Goal: Use online tool/utility: Utilize a website feature to perform a specific function

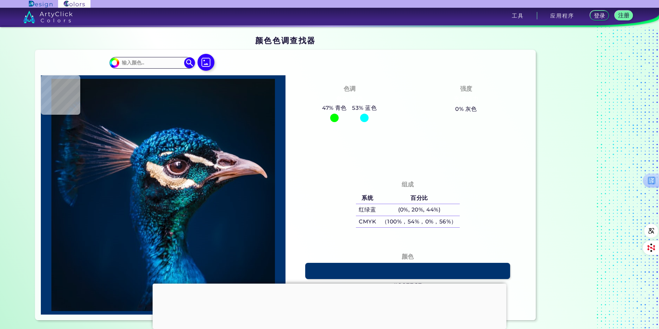
scroll to position [837, 0]
type input "#06131c"
type input "#06131C"
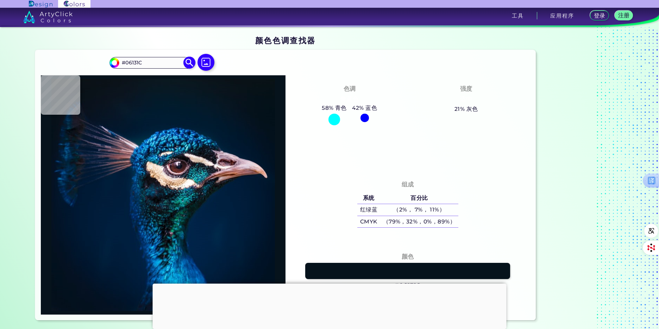
click at [115, 64] on input "#06131c" at bounding box center [113, 61] width 9 height 9
type input "#060c1e"
type input "#060C1E"
type input "#0a061e"
type input "#0A061E"
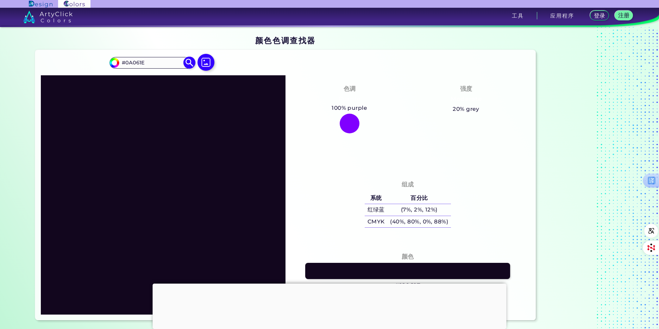
type input "#14061e"
type input "#14061E"
type input "#20092f"
type input "#20092F"
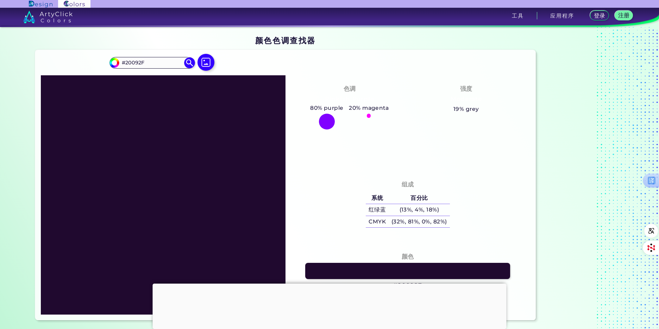
type input "#570a8a"
type input "#570A8A"
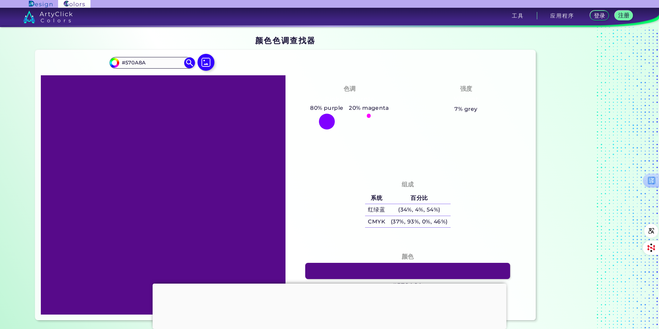
type input "#8910da"
type input "#8910DA"
type input "#8c11df"
type input "#8C11DF"
type input "#8f11e4"
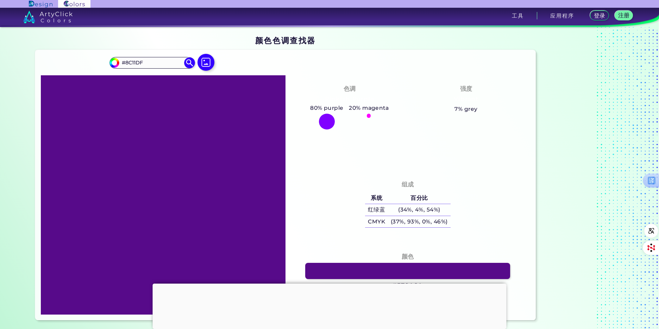
type input "#8F11E4"
type input "#9211e8"
type input "#9211E8"
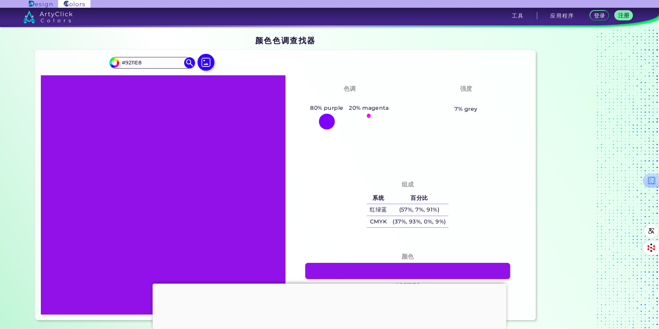
type input "#9211e8"
click at [255, 56] on div "#9211e8 #9211E8 Acadia ◉ Acid Green ◉ Aero Blue ◉ Alabaster ◉ Albescent White ◉…" at bounding box center [285, 185] width 500 height 270
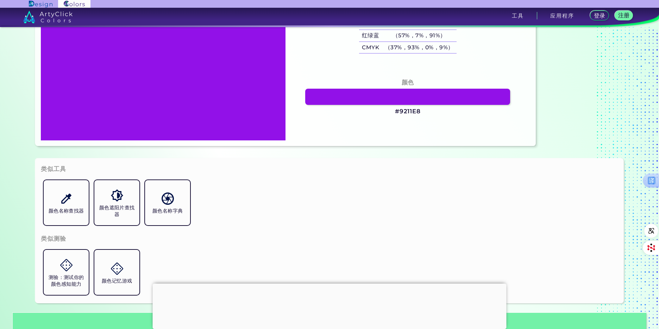
scroll to position [176, 0]
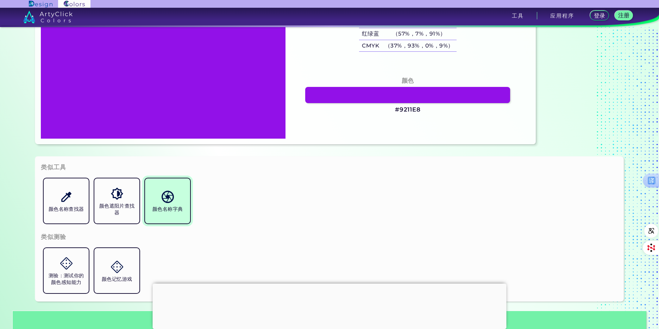
click at [162, 195] on img at bounding box center [168, 197] width 12 height 12
